Goal: Task Accomplishment & Management: Manage account settings

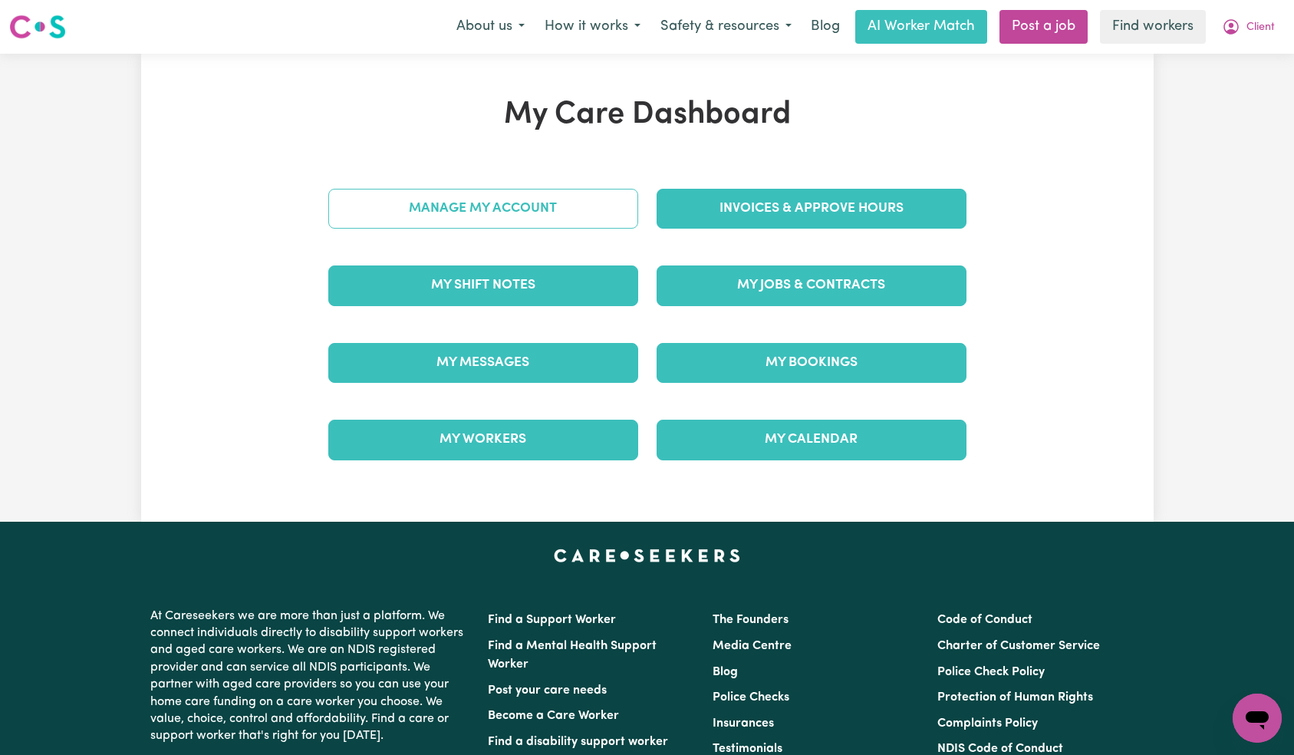
click at [550, 212] on link "Manage My Account" at bounding box center [483, 209] width 310 height 40
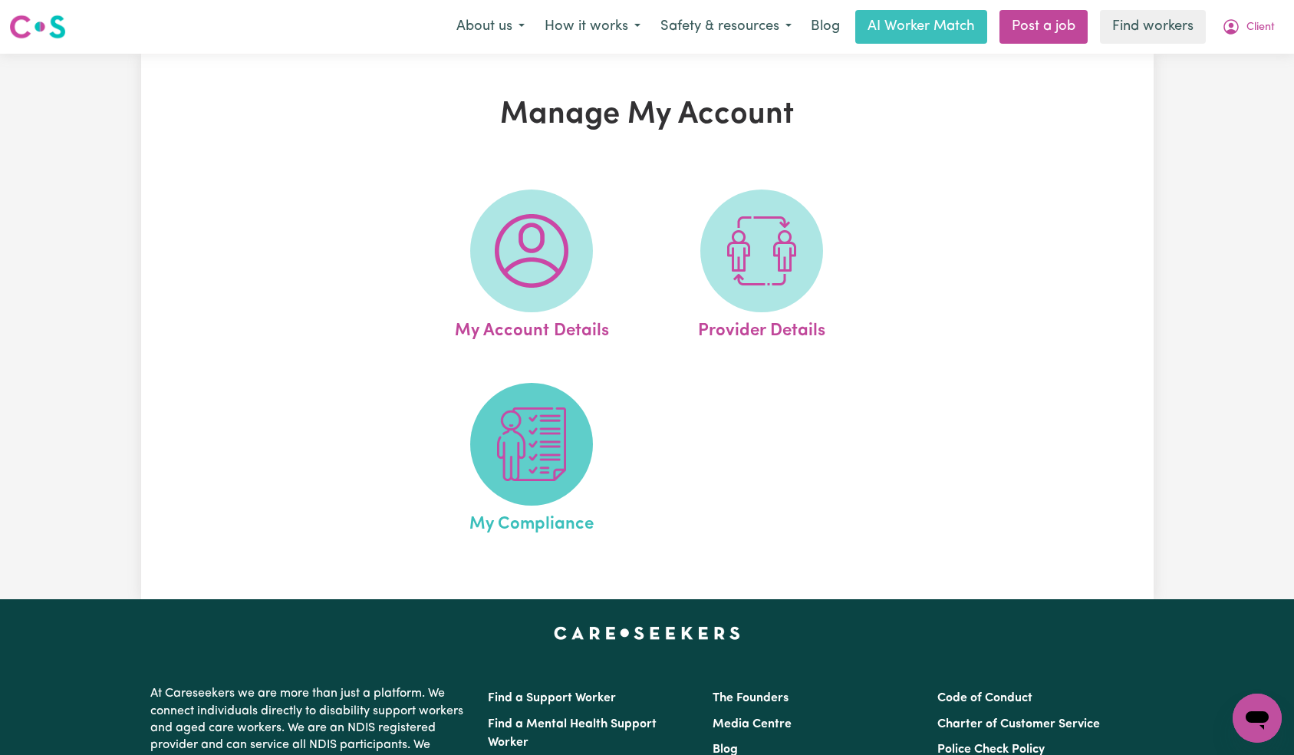
click at [543, 462] on img at bounding box center [532, 444] width 74 height 74
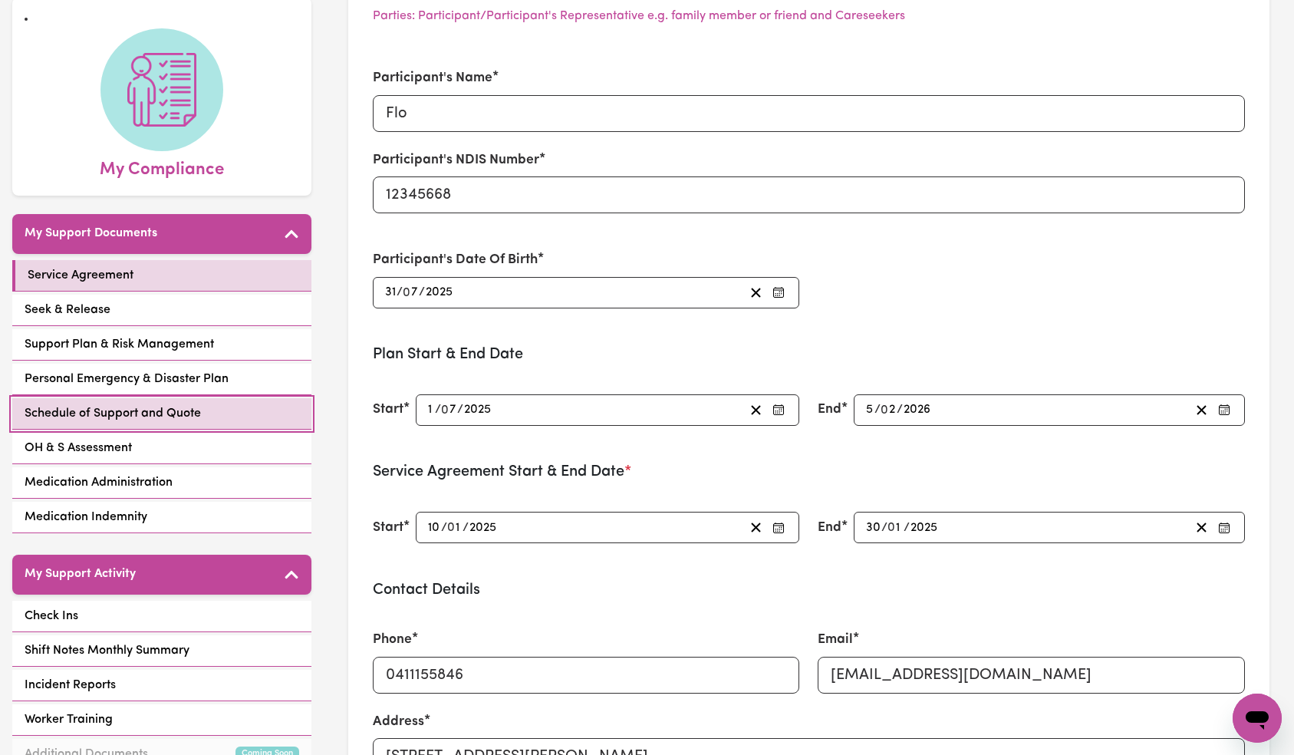
click at [225, 413] on link "Schedule of Support and Quote" at bounding box center [161, 413] width 299 height 31
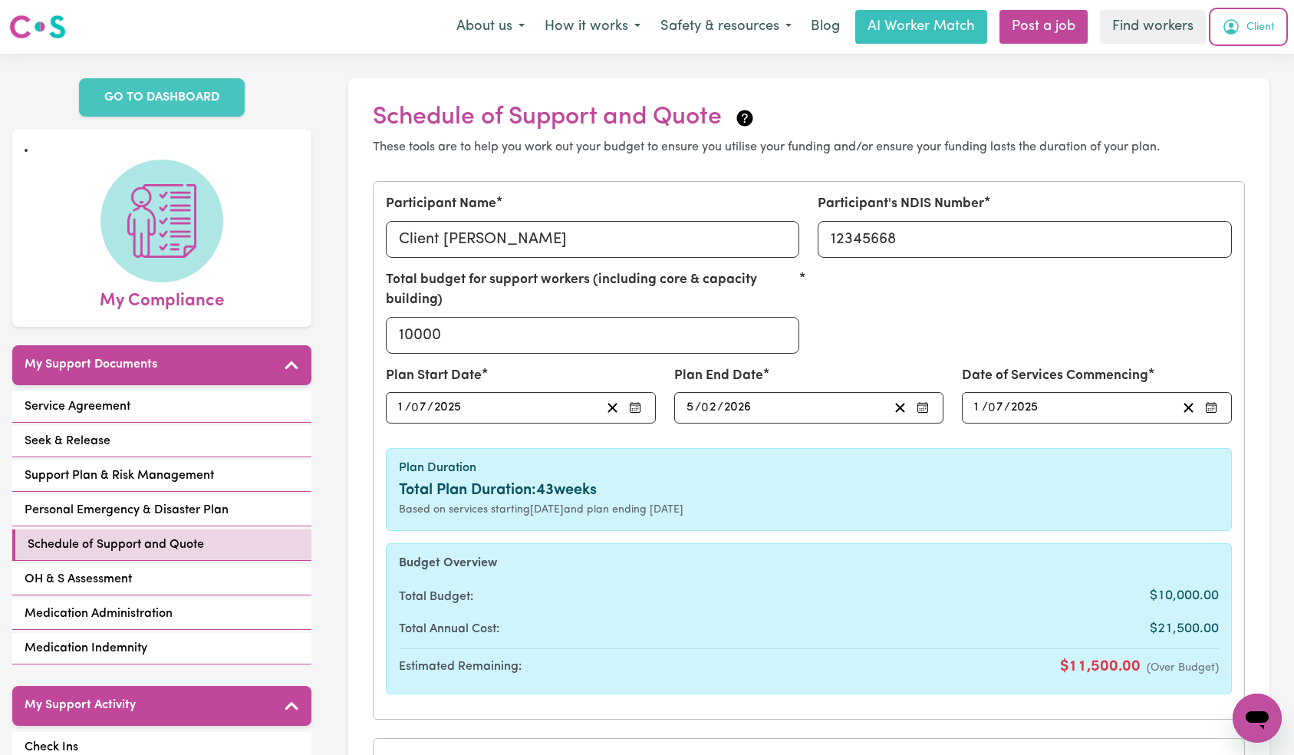
click at [1227, 37] on button "Client" at bounding box center [1248, 27] width 73 height 32
click at [1232, 86] on link "Logout" at bounding box center [1223, 88] width 121 height 29
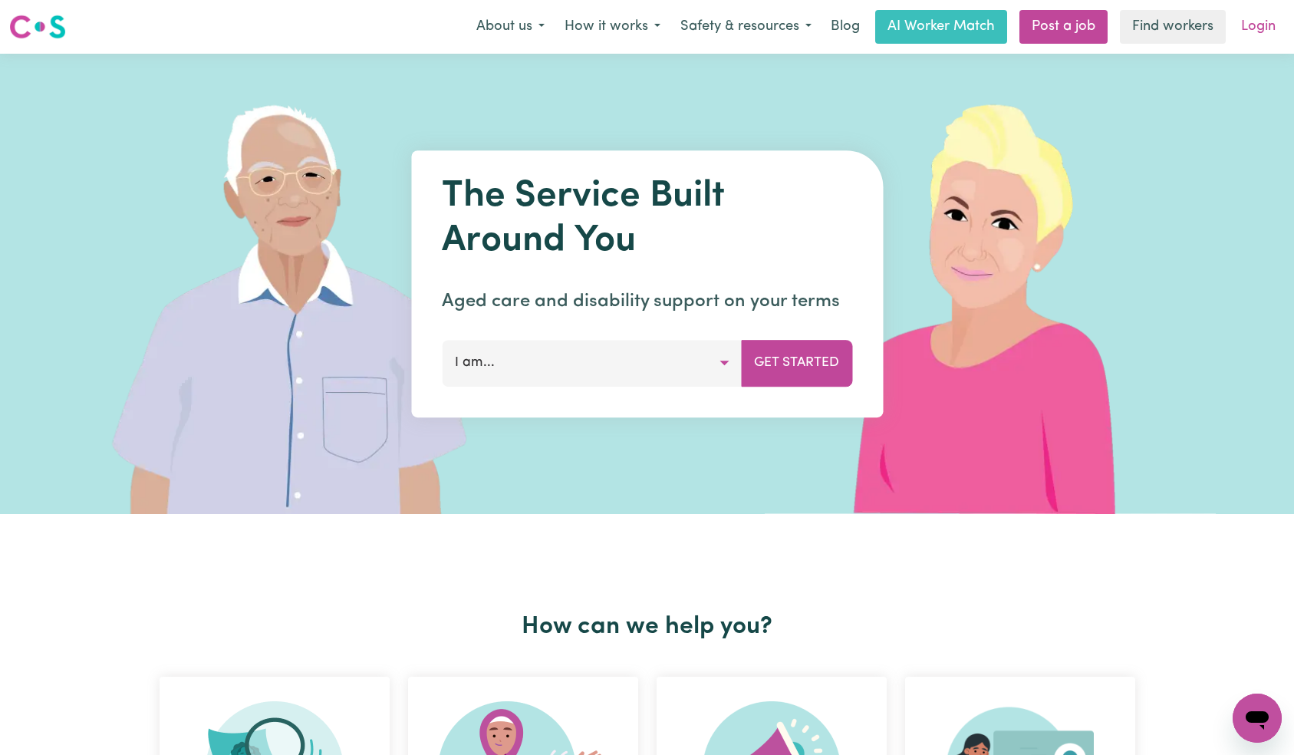
click at [1263, 28] on link "Login" at bounding box center [1258, 27] width 53 height 34
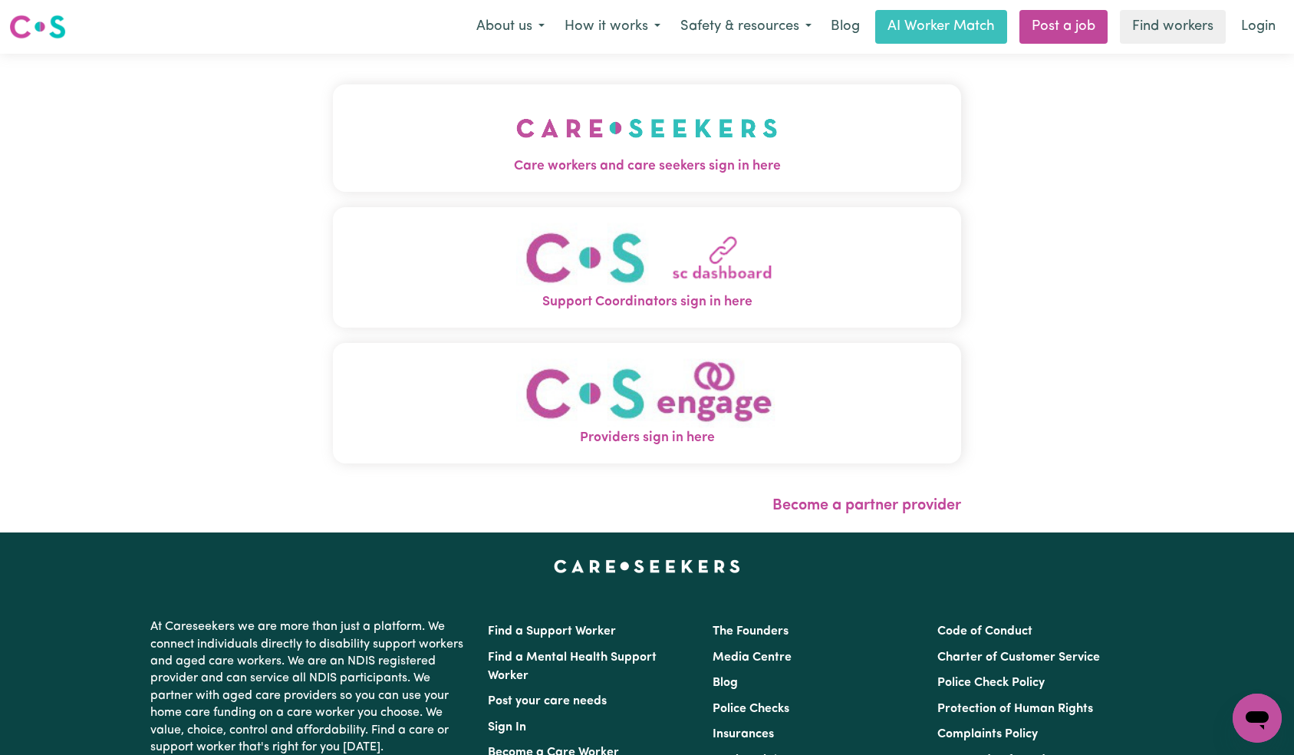
click at [439, 121] on button "Care workers and care seekers sign in here" at bounding box center [647, 137] width 629 height 107
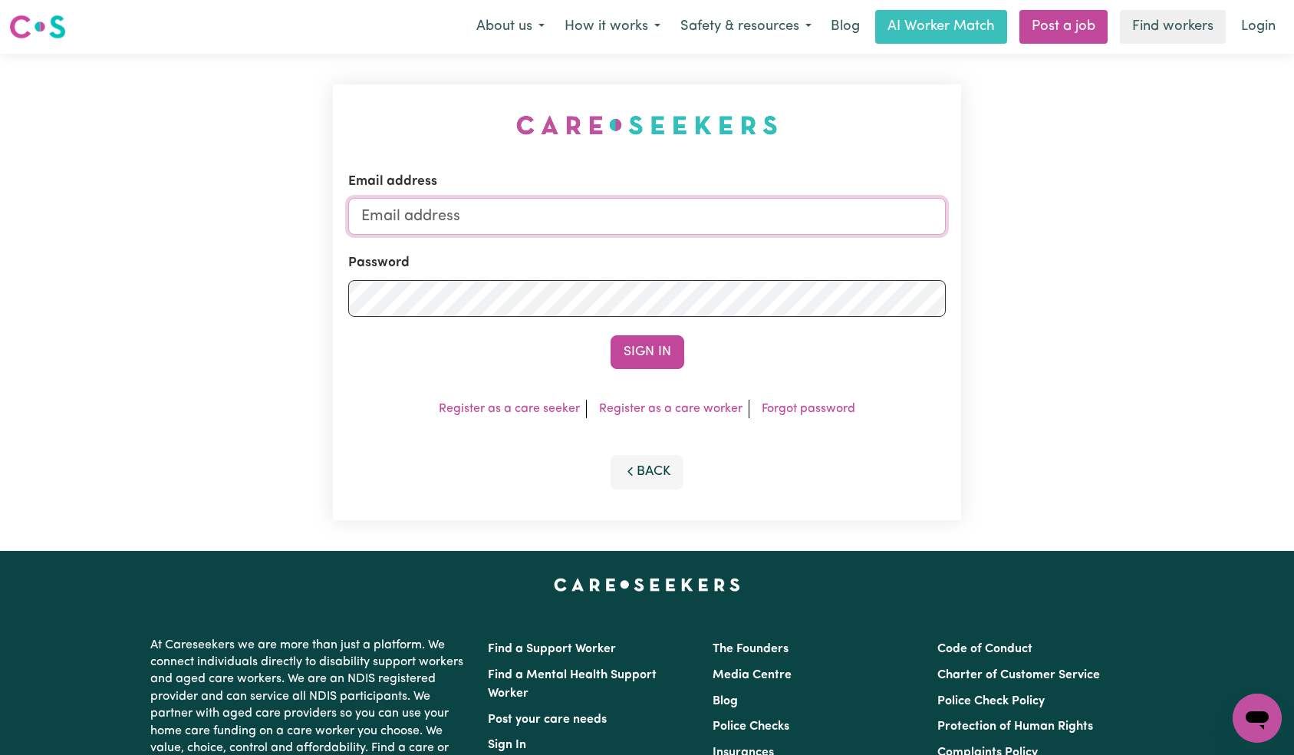
click at [663, 206] on input "Email address" at bounding box center [647, 216] width 598 height 37
click at [481, 221] on input "[EMAIL_ADDRESS][DOMAIN_NAME]" at bounding box center [647, 216] width 598 height 37
type input "[EMAIL_ADDRESS][DOMAIN_NAME]"
click at [630, 350] on button "Sign In" at bounding box center [647, 352] width 74 height 34
